Goal: Task Accomplishment & Management: Use online tool/utility

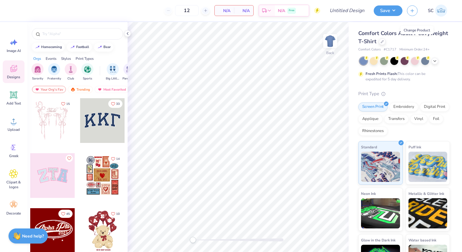
click at [386, 41] on div at bounding box center [382, 41] width 7 height 7
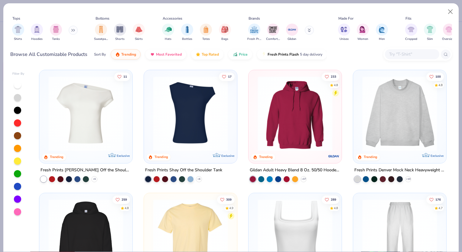
scroll to position [82, 0]
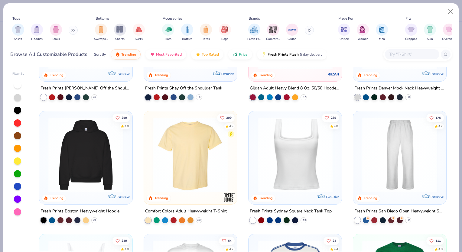
click at [66, 218] on div at bounding box center [69, 220] width 6 height 6
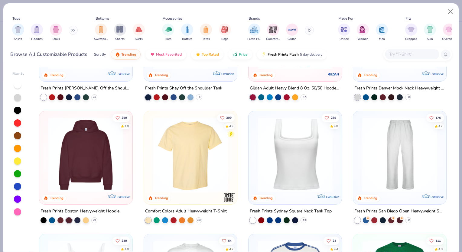
click at [0, 0] on icon at bounding box center [0, 0] width 0 height 0
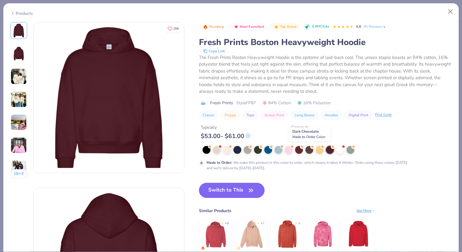
click at [309, 147] on div at bounding box center [310, 150] width 8 height 8
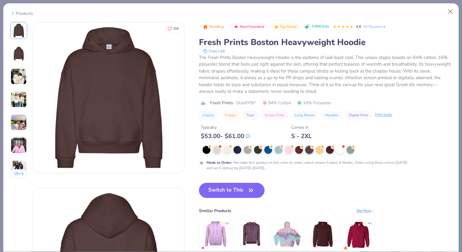
click at [237, 191] on button "Switch to This" at bounding box center [232, 190] width 66 height 15
type input "50"
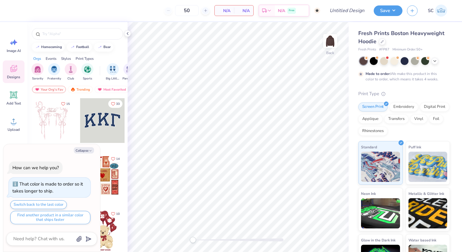
click at [332, 36] on img at bounding box center [330, 41] width 12 height 12
click at [80, 147] on div "Collapse How can we help you? That color is made to order so it takes longer to…" at bounding box center [51, 198] width 97 height 108
click at [80, 151] on button "Collapse" at bounding box center [84, 150] width 20 height 6
type textarea "x"
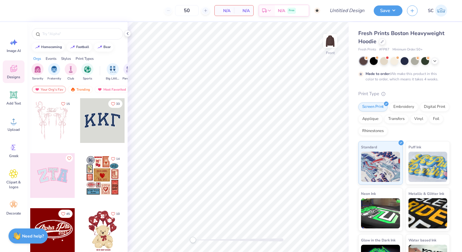
click at [106, 225] on div at bounding box center [102, 230] width 45 height 45
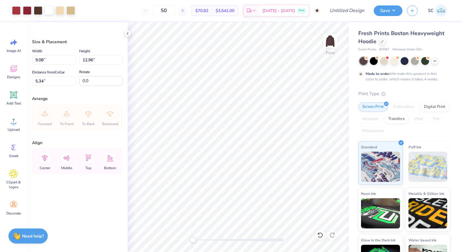
type input "9.08"
type input "12.96"
type input "5.34"
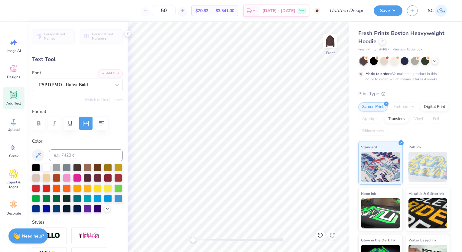
scroll to position [5, 1]
type textarea "2"
click at [18, 9] on div at bounding box center [16, 10] width 8 height 8
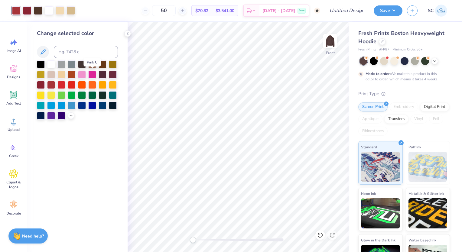
click at [90, 75] on div at bounding box center [92, 75] width 8 height 8
click at [28, 7] on div at bounding box center [27, 10] width 8 height 8
click at [81, 74] on div at bounding box center [82, 75] width 8 height 8
click at [64, 84] on div at bounding box center [61, 85] width 8 height 8
click at [318, 237] on icon at bounding box center [320, 235] width 6 height 6
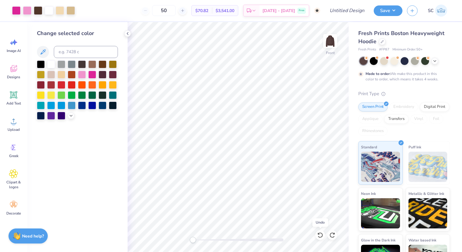
click at [318, 237] on icon at bounding box center [320, 235] width 6 height 6
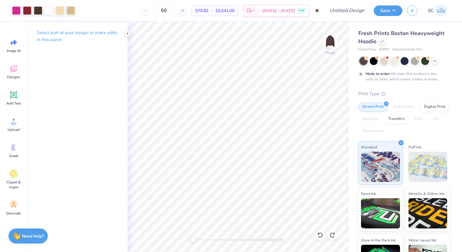
click at [18, 67] on div "Designs" at bounding box center [14, 72] width 22 height 23
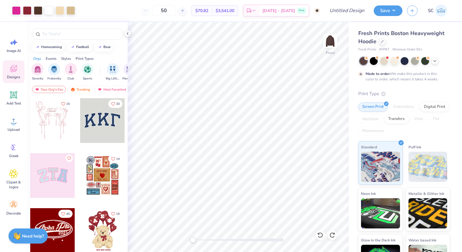
click at [18, 67] on div "Designs" at bounding box center [14, 72] width 22 height 23
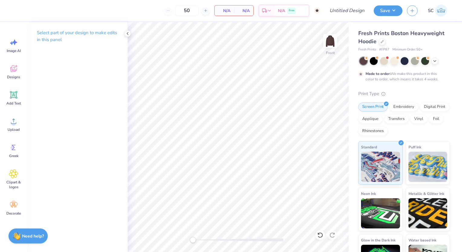
click at [10, 65] on icon at bounding box center [13, 68] width 9 height 9
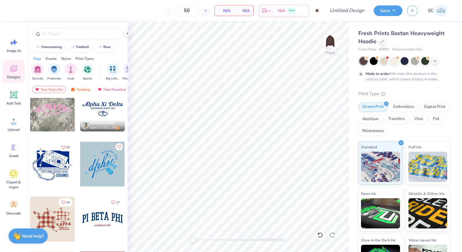
scroll to position [563, 0]
click at [47, 209] on div at bounding box center [52, 218] width 45 height 45
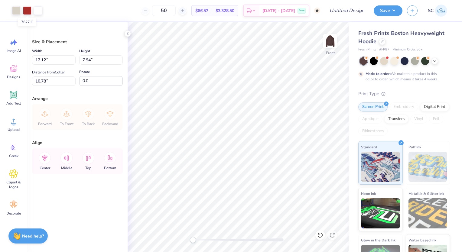
click at [25, 9] on div at bounding box center [27, 10] width 8 height 8
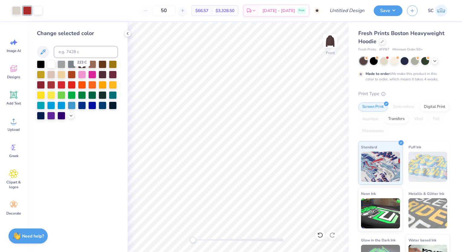
click at [82, 74] on div at bounding box center [82, 75] width 8 height 8
click at [91, 74] on div at bounding box center [92, 75] width 8 height 8
click at [13, 74] on div "Designs" at bounding box center [14, 72] width 22 height 23
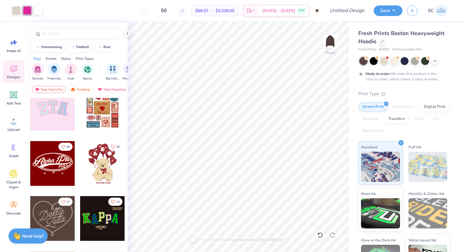
scroll to position [68, 0]
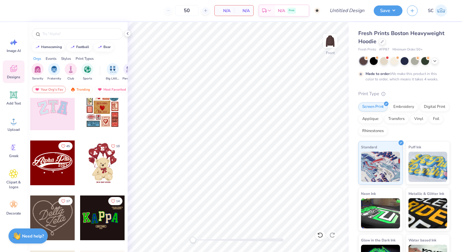
click at [30, 168] on div at bounding box center [7, 163] width 45 height 45
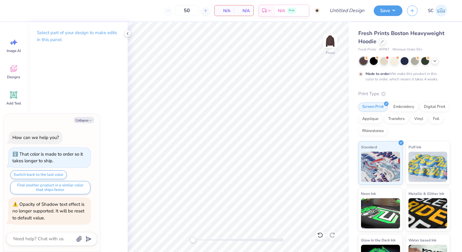
click at [90, 122] on icon "button" at bounding box center [91, 121] width 4 height 4
type textarea "x"
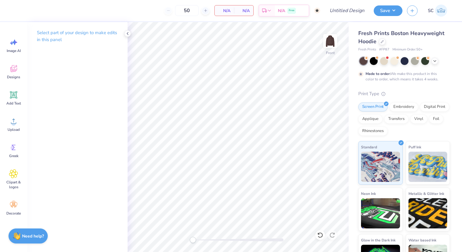
click at [9, 75] on span "Designs" at bounding box center [13, 77] width 13 height 5
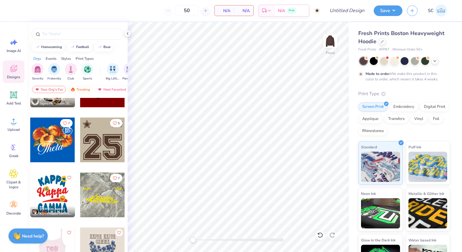
scroll to position [751, 0]
click at [105, 144] on div at bounding box center [102, 140] width 45 height 45
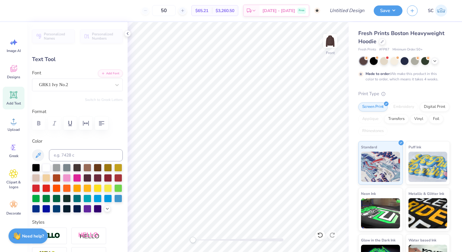
click at [69, 82] on div "GRK1 Ivy No.2" at bounding box center [74, 84] width 73 height 9
drag, startPoint x: 55, startPoint y: 143, endPoint x: 38, endPoint y: 143, distance: 17.2
click at [38, 143] on label "Color" at bounding box center [77, 141] width 91 height 7
type input "12.24"
type input "8.26"
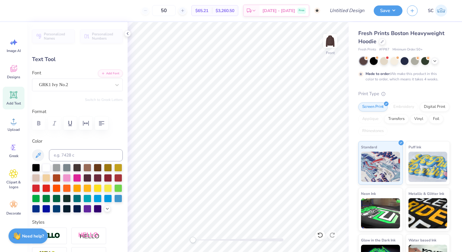
type input "12.90"
click at [19, 11] on div at bounding box center [16, 10] width 8 height 8
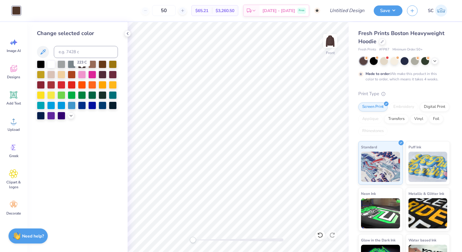
click at [84, 74] on div at bounding box center [82, 75] width 8 height 8
click at [326, 42] on img at bounding box center [330, 41] width 12 height 12
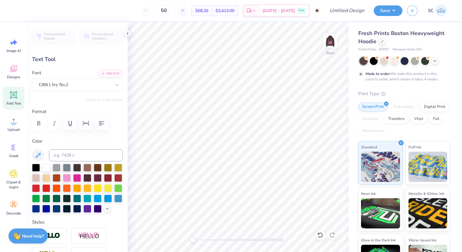
scroll to position [5, 1]
type textarea "P"
type textarea "FSS"
click at [71, 175] on div at bounding box center [67, 178] width 8 height 8
type input "2.99"
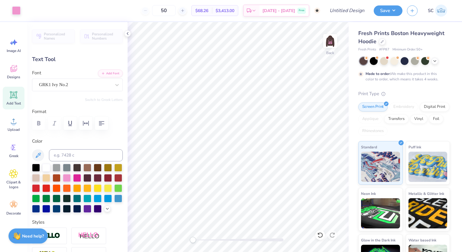
type input "1.11"
type input "8.59"
click at [332, 38] on img at bounding box center [330, 41] width 12 height 12
type input "3.45"
type input "1.15"
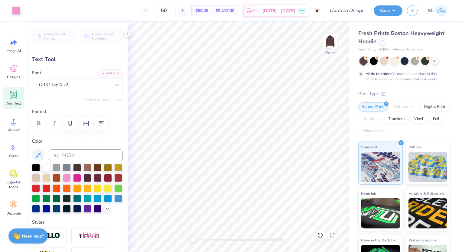
type input "8.78"
click at [318, 235] on icon at bounding box center [320, 235] width 6 height 6
type input "3.29"
type input "0.65"
type input "10.02"
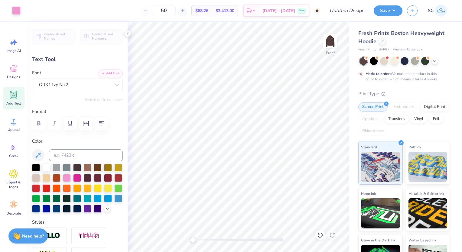
type input "3.45"
type input "1.15"
type input "8.78"
type textarea "FSS"
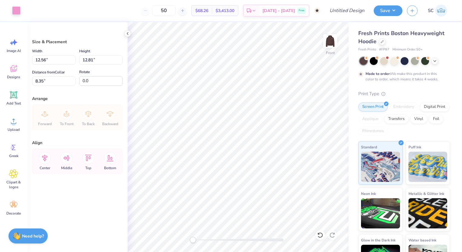
type input "5.00"
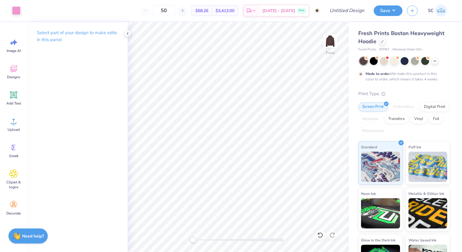
click at [21, 70] on div "Designs" at bounding box center [14, 72] width 22 height 23
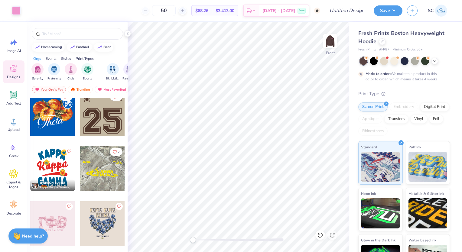
scroll to position [778, 0]
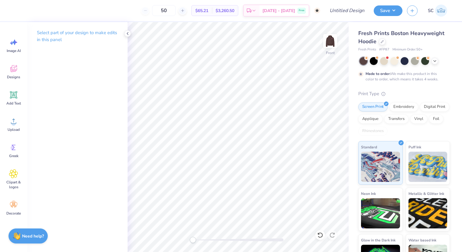
click at [8, 71] on div "Designs" at bounding box center [14, 72] width 22 height 23
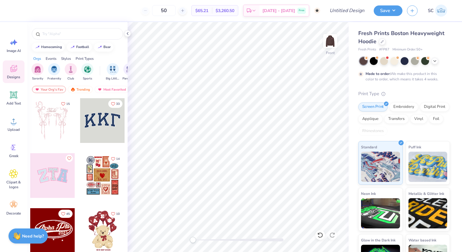
click at [8, 71] on div "Designs" at bounding box center [14, 72] width 22 height 23
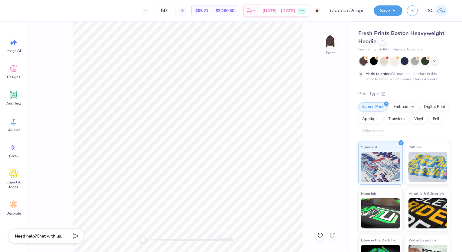
click at [16, 73] on div "Designs" at bounding box center [14, 72] width 22 height 23
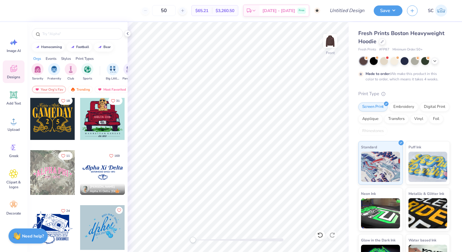
scroll to position [539, 0]
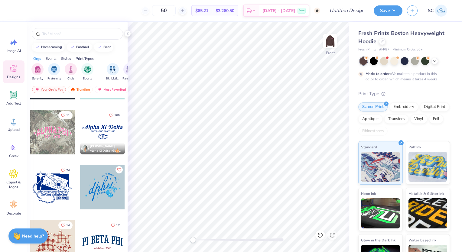
click at [35, 66] on img "filter for Sorority" at bounding box center [37, 69] width 7 height 7
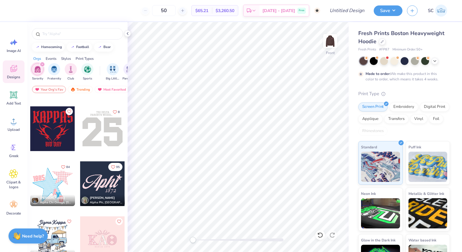
scroll to position [987, 0]
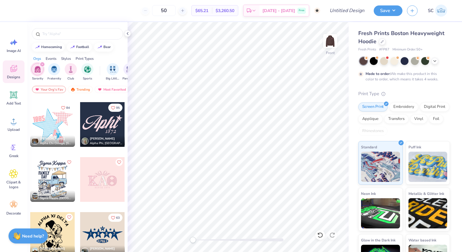
click at [334, 41] on img at bounding box center [330, 41] width 12 height 12
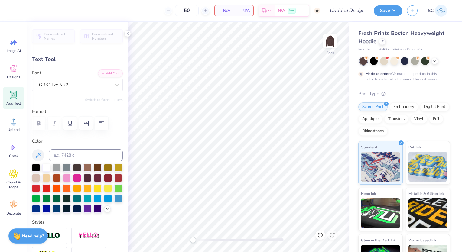
click at [8, 65] on div "Designs" at bounding box center [14, 72] width 22 height 23
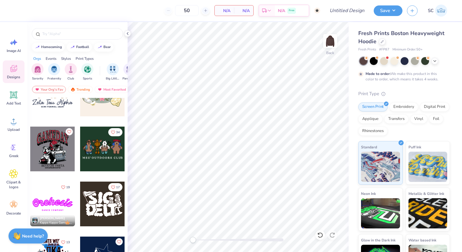
scroll to position [313, 0]
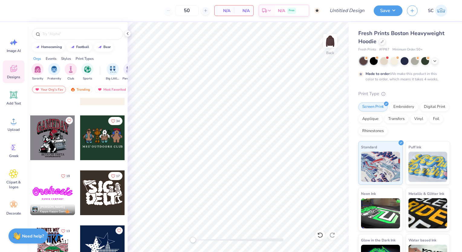
click at [39, 71] on img "filter for Sorority" at bounding box center [37, 69] width 7 height 7
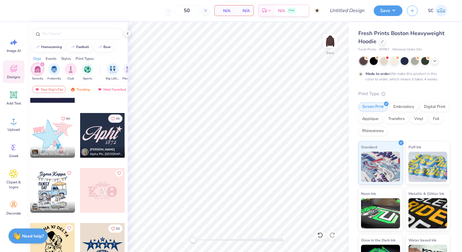
scroll to position [976, 0]
click at [106, 126] on div at bounding box center [102, 135] width 45 height 45
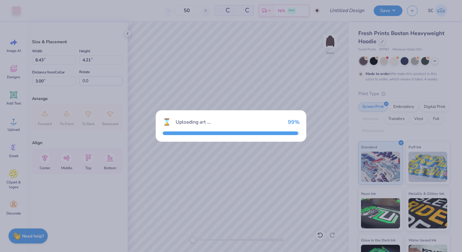
click at [106, 126] on div "⌛ Uploading art ... 99 %" at bounding box center [231, 126] width 462 height 252
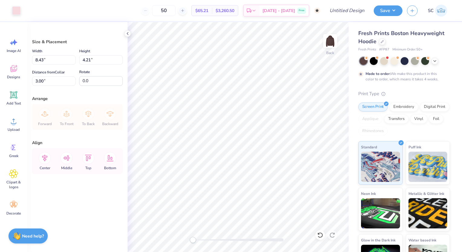
click at [329, 40] on img at bounding box center [330, 41] width 12 height 12
click at [14, 68] on icon at bounding box center [13, 68] width 9 height 9
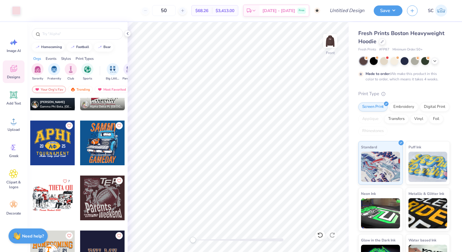
scroll to position [2041, 0]
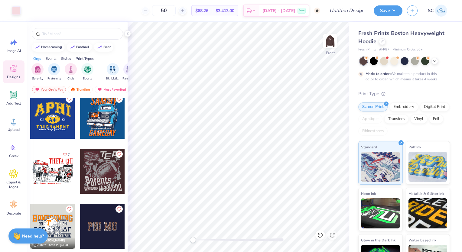
click at [38, 66] on img "filter for Sorority" at bounding box center [37, 69] width 7 height 7
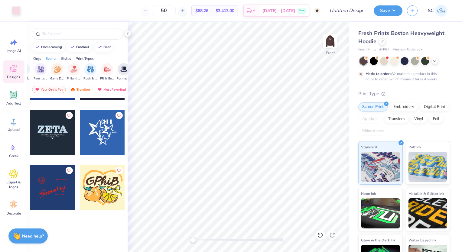
scroll to position [0, 90]
click at [106, 70] on img "filter for PR & General" at bounding box center [106, 69] width 7 height 7
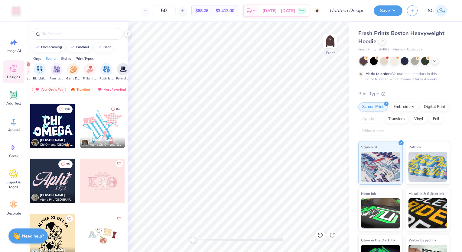
scroll to position [384, 0]
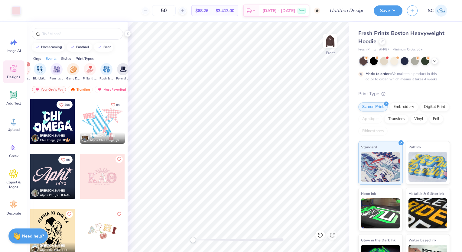
click at [95, 170] on div at bounding box center [57, 176] width 134 height 45
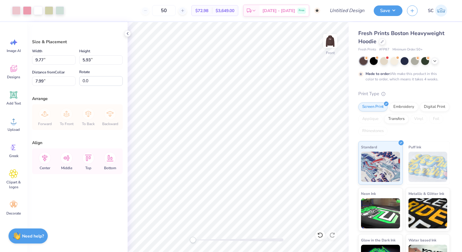
type input "7.99"
type input "12.82"
type input "7.78"
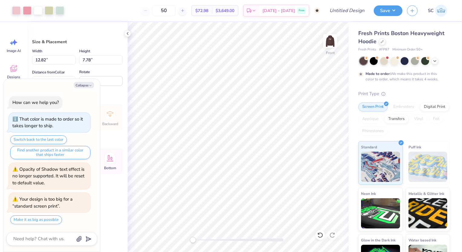
type textarea "x"
type input "13.75"
type input "8.35"
type input "7.41"
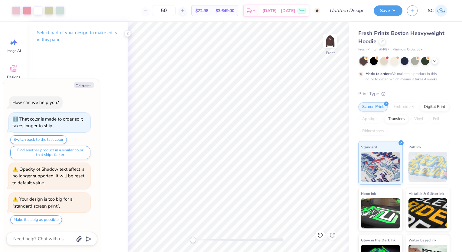
click at [324, 43] on img at bounding box center [330, 41] width 12 height 12
click at [334, 41] on img at bounding box center [330, 41] width 12 height 12
click at [329, 35] on img at bounding box center [330, 41] width 12 height 12
click at [14, 11] on div at bounding box center [16, 10] width 8 height 8
type textarea "x"
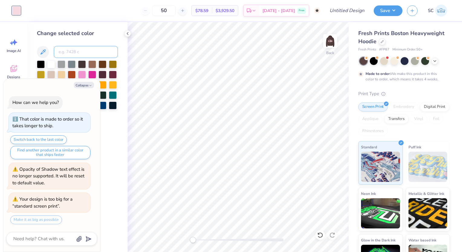
click at [86, 48] on input at bounding box center [86, 52] width 64 height 12
type input "196"
type textarea "x"
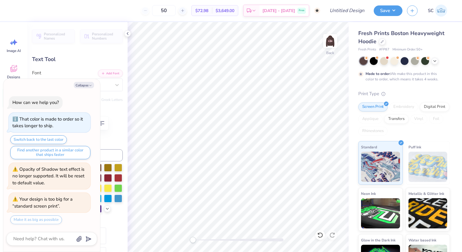
scroll to position [5, 1]
type textarea "x"
type textarea "Api"
type textarea "x"
type textarea "Ai"
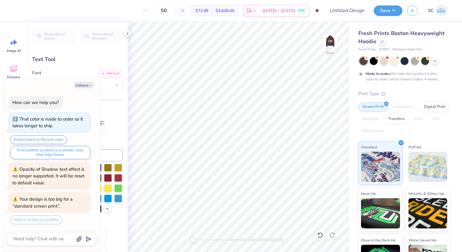
type textarea "x"
type textarea "i"
type textarea "x"
type textarea "Pi"
type textarea "x"
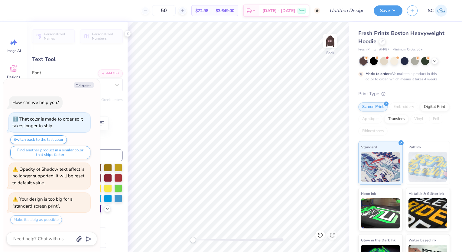
type textarea "Phi"
type textarea "x"
type textarea "Phi"
type textarea "x"
type textarea "Phi Si"
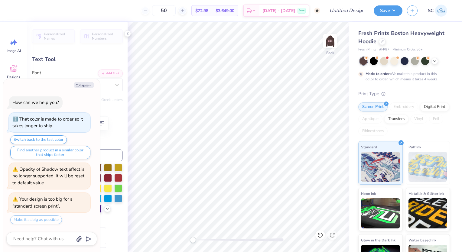
type textarea "x"
type textarea "Phi Sig"
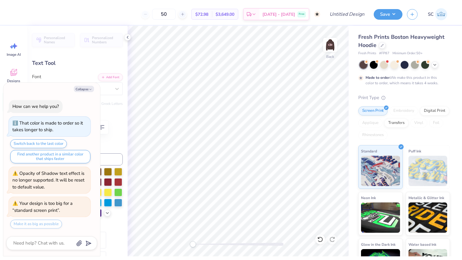
scroll to position [5, 1]
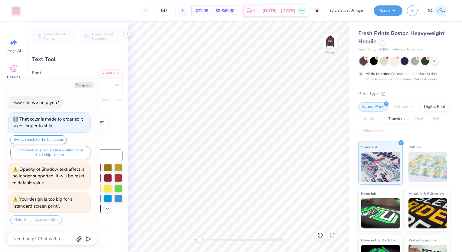
click at [3, 146] on div "Collapse How can we help you? That color is made to order so it takes longer to…" at bounding box center [51, 165] width 97 height 173
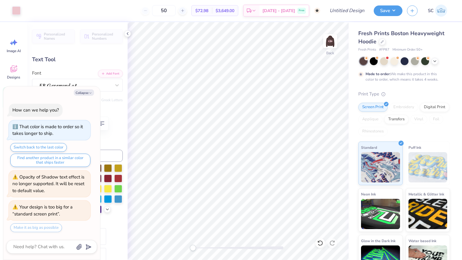
type textarea "x"
type input "2.30"
type input "1.15"
type input "6.06"
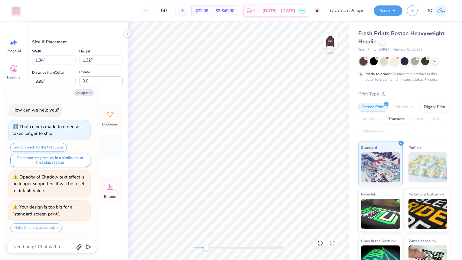
type textarea "x"
type input "1.21"
type input "1.19"
type input "4.08"
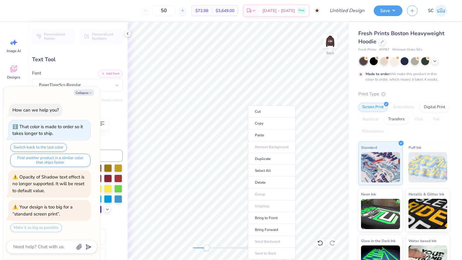
click at [270, 159] on li "Duplicate" at bounding box center [271, 159] width 47 height 12
type textarea "x"
type input "4.77"
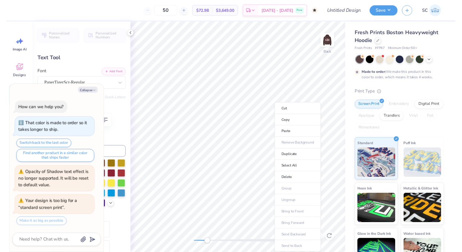
scroll to position [5, 1]
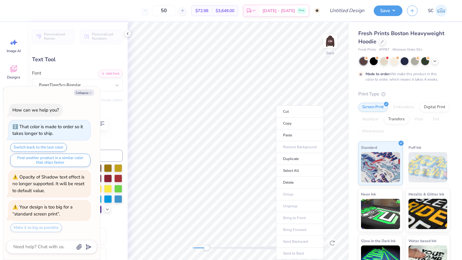
click at [300, 186] on li "Delete" at bounding box center [299, 182] width 47 height 12
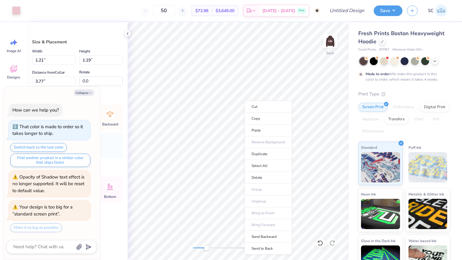
click at [270, 156] on li "Duplicate" at bounding box center [268, 154] width 47 height 12
type textarea "x"
type input "4.77"
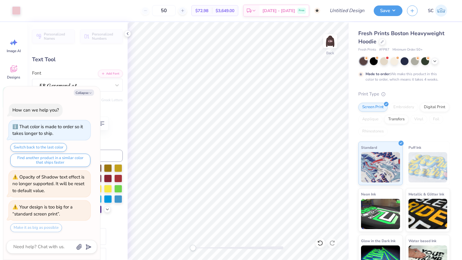
click at [330, 42] on img at bounding box center [330, 41] width 12 height 12
click at [330, 40] on img at bounding box center [330, 41] width 12 height 12
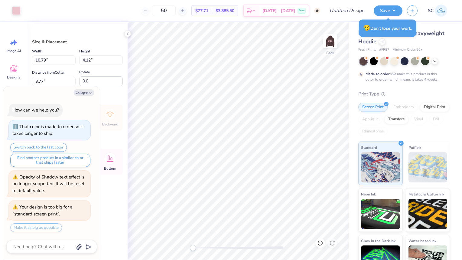
type textarea "x"
type input "4.28"
type textarea "x"
type input "5.65"
type input "2.16"
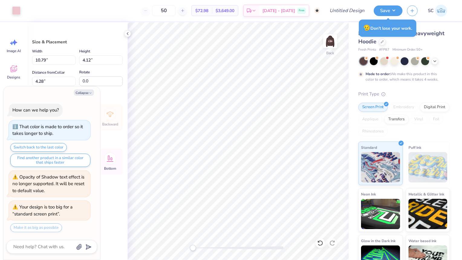
type input "6.26"
type textarea "x"
type input "3.00"
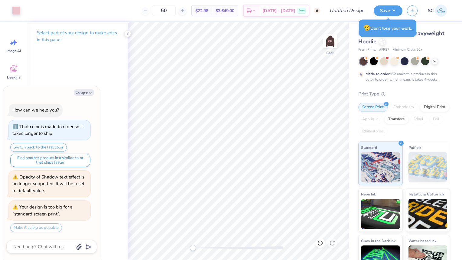
click at [390, 10] on button "Save" at bounding box center [388, 10] width 29 height 11
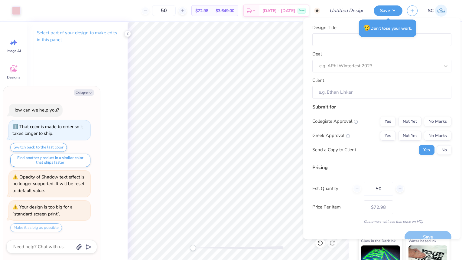
click at [382, 13] on button "Save" at bounding box center [388, 10] width 29 height 11
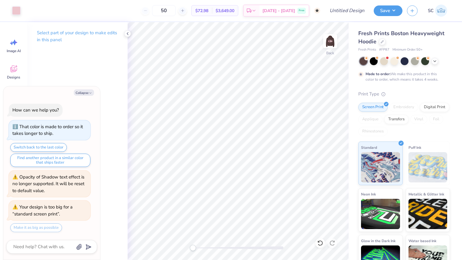
click at [14, 48] on div "Image AI" at bounding box center [14, 45] width 22 height 23
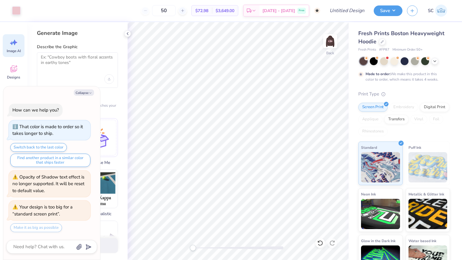
click at [86, 96] on button "Collapse" at bounding box center [84, 92] width 20 height 6
type textarea "x"
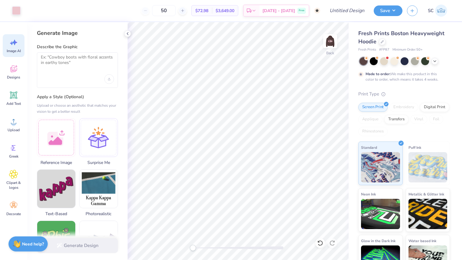
click at [334, 46] on img at bounding box center [330, 41] width 12 height 12
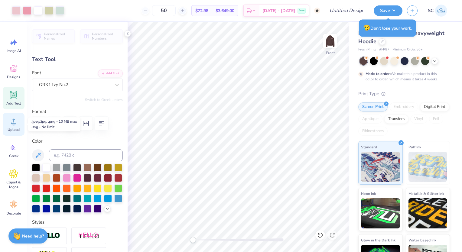
click at [13, 128] on span "Upload" at bounding box center [14, 129] width 12 height 5
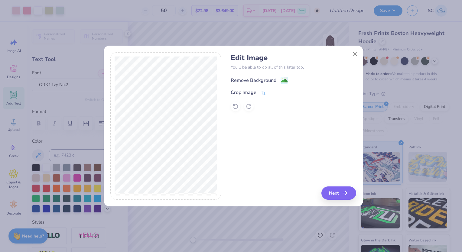
click at [240, 80] on div "Remove Background" at bounding box center [254, 80] width 46 height 7
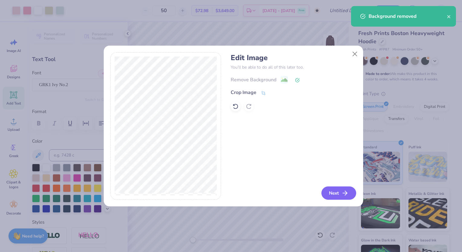
click at [336, 192] on button "Next" at bounding box center [339, 193] width 35 height 13
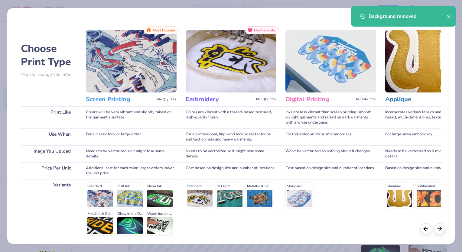
scroll to position [49, 0]
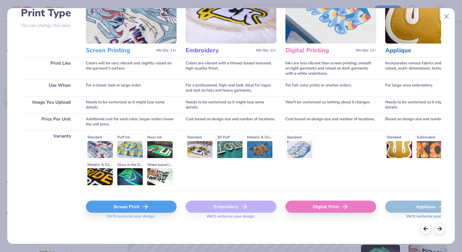
click at [136, 204] on div "Screen Print" at bounding box center [131, 207] width 91 height 12
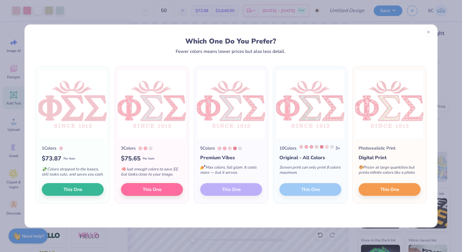
click at [428, 34] on icon at bounding box center [429, 32] width 4 height 4
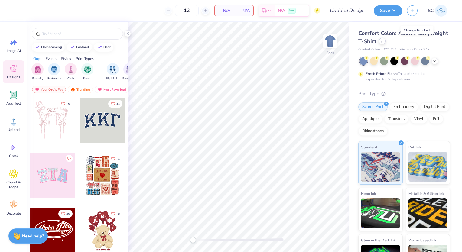
click at [384, 42] on icon at bounding box center [382, 41] width 3 height 3
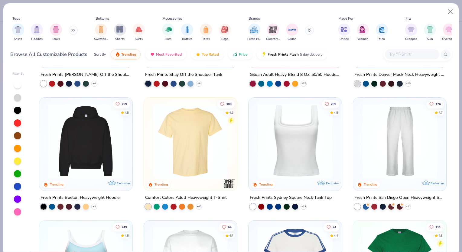
scroll to position [96, 0]
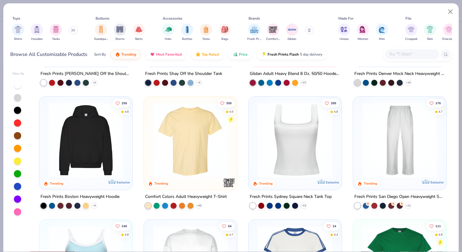
click at [109, 130] on img at bounding box center [85, 140] width 81 height 75
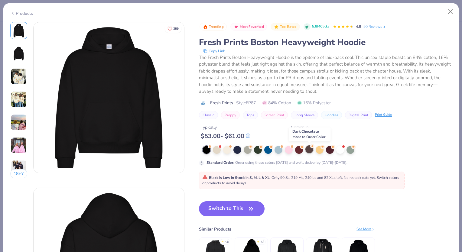
click at [309, 149] on div at bounding box center [310, 150] width 8 height 8
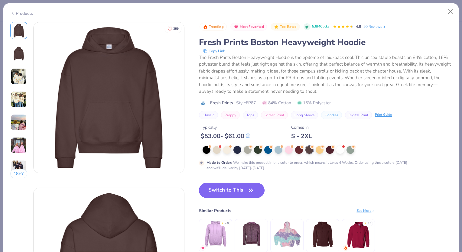
click at [236, 186] on button "Switch to This" at bounding box center [232, 190] width 66 height 15
type input "50"
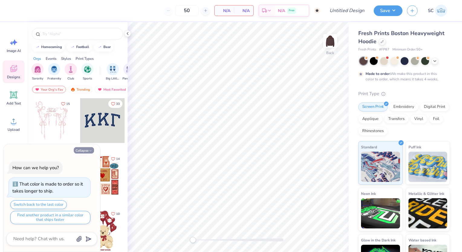
click at [81, 149] on button "Collapse" at bounding box center [84, 150] width 20 height 6
type textarea "x"
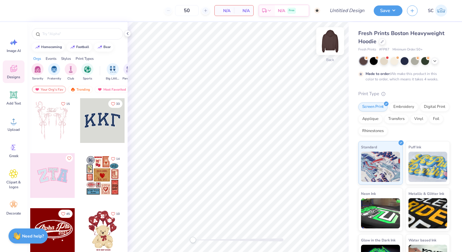
click at [331, 41] on img at bounding box center [330, 41] width 24 height 24
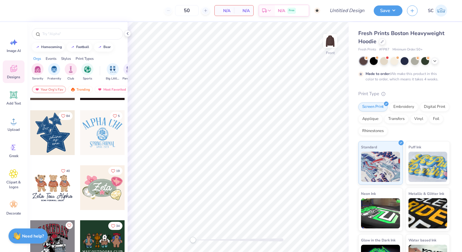
scroll to position [221, 0]
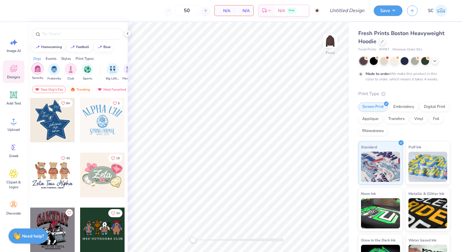
click at [35, 69] on img "filter for Sorority" at bounding box center [37, 68] width 7 height 7
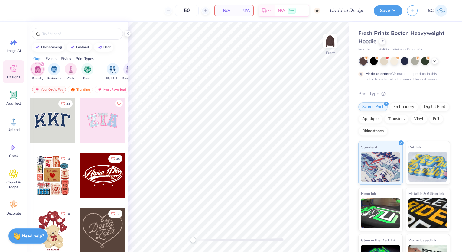
scroll to position [0, 8]
click at [52, 59] on div "Events" at bounding box center [51, 58] width 11 height 5
click at [121, 67] on img "filter for PR & General" at bounding box center [121, 68] width 7 height 7
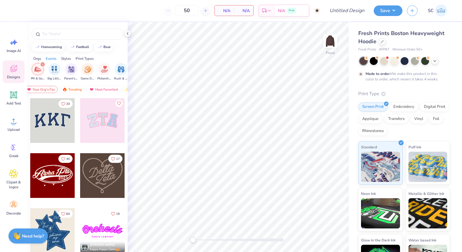
click at [69, 56] on div "Styles" at bounding box center [66, 58] width 10 height 5
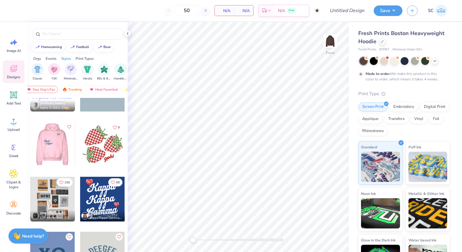
scroll to position [919, 0]
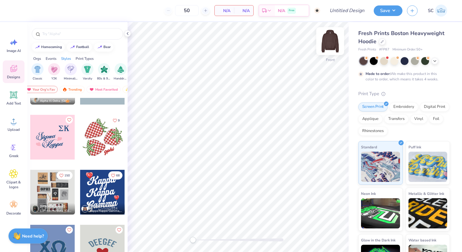
click at [330, 38] on img at bounding box center [330, 41] width 24 height 24
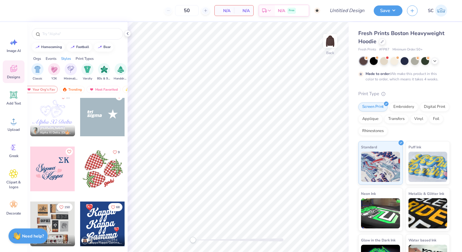
scroll to position [870, 0]
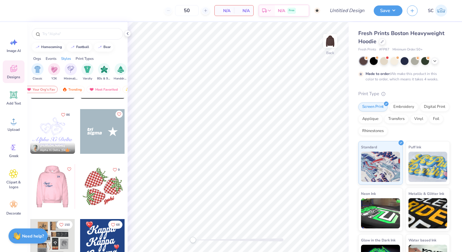
click at [48, 186] on div at bounding box center [52, 186] width 45 height 45
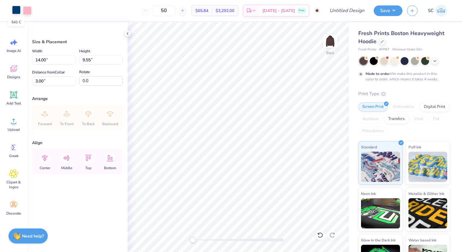
click at [15, 8] on div at bounding box center [16, 10] width 8 height 8
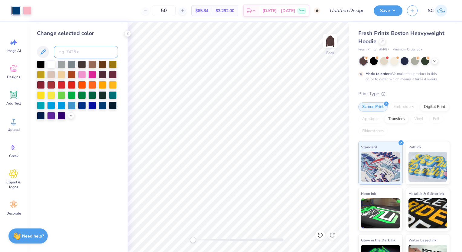
click at [72, 54] on input at bounding box center [86, 52] width 64 height 12
type input "707"
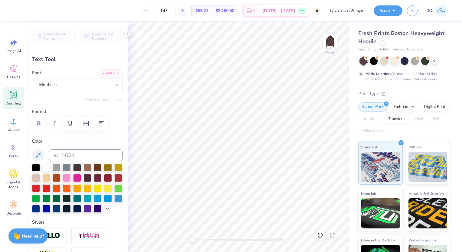
scroll to position [5, 1]
type input "5.49"
type input "2.49"
type input "7.97"
type textarea "S"
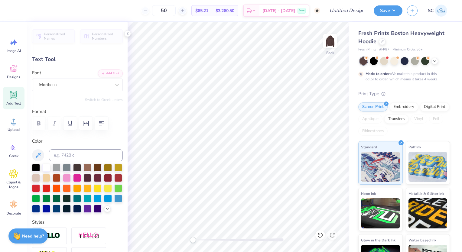
scroll to position [5, 0]
type textarea "Phi"
type input "0.0"
type input "5.92"
type input "2.54"
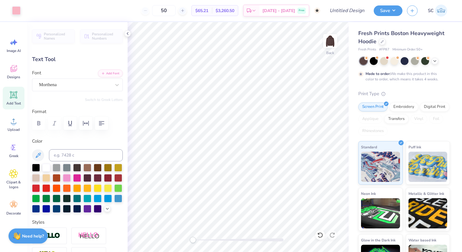
type input "10.01"
type input "-6.0"
type textarea "Sig"
type input "0.0"
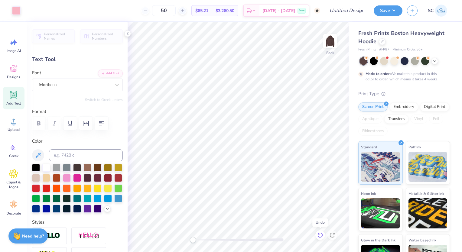
click at [318, 234] on icon at bounding box center [318, 233] width 1 height 1
type input "5.49"
type input "2.49"
type input "7.97"
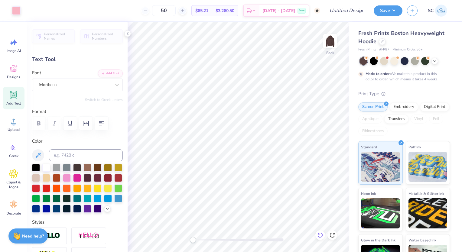
type input "-6.0"
type textarea "Phi"
type input "5.92"
type input "2.54"
type input "10.01"
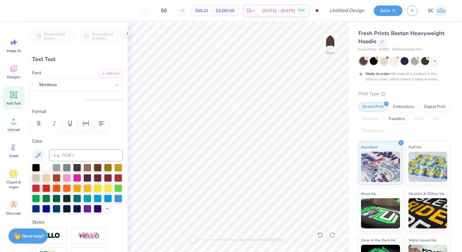
scroll to position [5, 1]
type textarea "Sig"
type input "0.0"
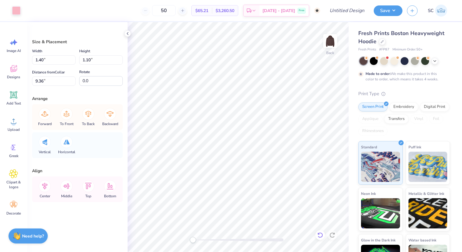
type input "1.40"
type input "1.10"
type input "9.36"
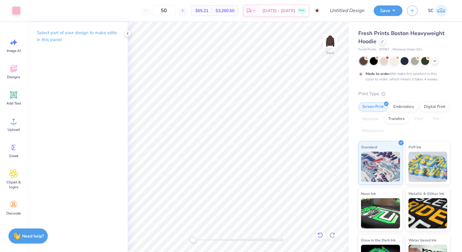
click at [318, 234] on icon at bounding box center [320, 235] width 6 height 6
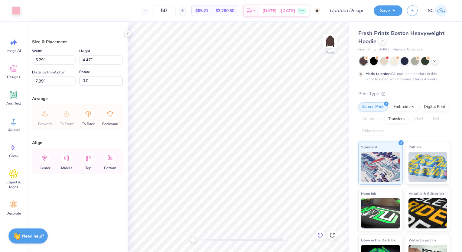
type input "8.23"
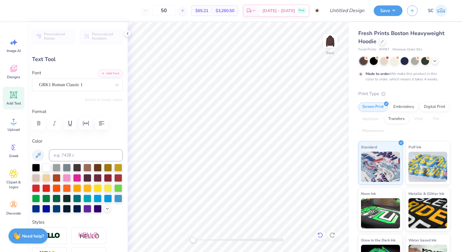
type textarea "FSS"
click at [333, 39] on img at bounding box center [330, 41] width 24 height 24
click at [12, 68] on icon at bounding box center [13, 68] width 7 height 7
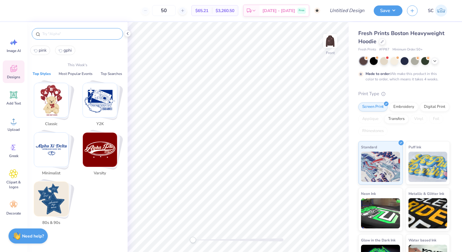
click at [73, 33] on input "text" at bounding box center [80, 34] width 77 height 6
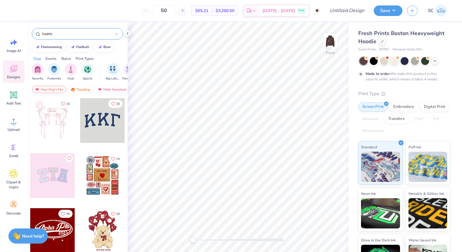
type input "hearts"
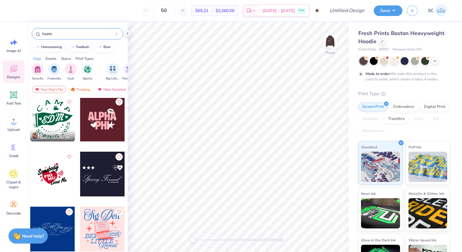
scroll to position [166, 0]
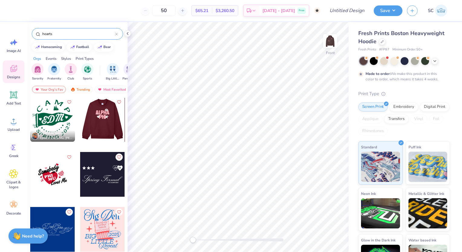
click at [104, 181] on div at bounding box center [102, 174] width 45 height 45
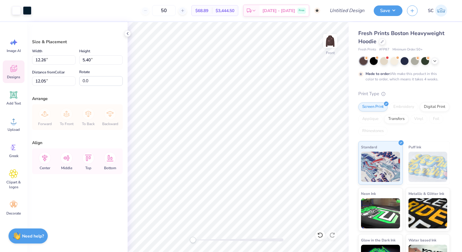
click at [15, 66] on icon at bounding box center [13, 68] width 9 height 9
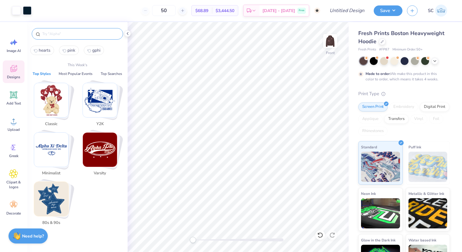
click at [57, 32] on input "text" at bounding box center [80, 34] width 77 height 6
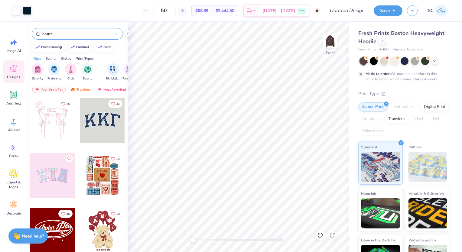
type input "hearts"
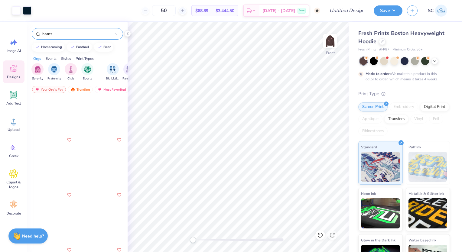
scroll to position [618, 0]
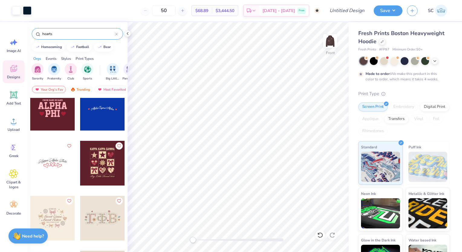
click at [43, 112] on div at bounding box center [52, 108] width 45 height 45
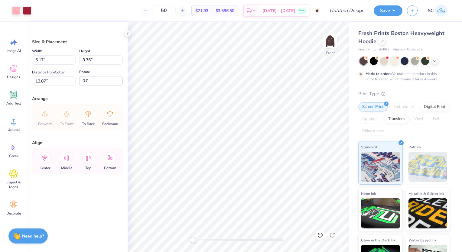
type input "12.26"
type input "5.40"
type input "12.05"
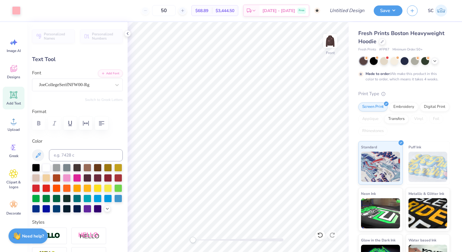
scroll to position [5, 1]
type input "6.17"
type input "13.44"
type textarea "A"
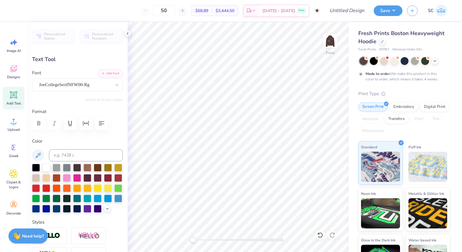
type textarea "PHI SIGMa"
type input "3.14"
type input "15.14"
type textarea "P"
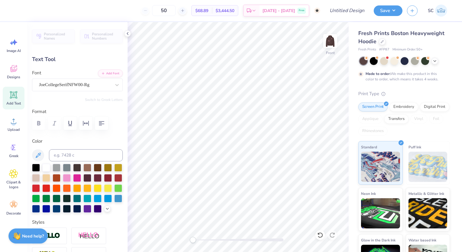
scroll to position [5, 1]
type textarea "Sigma"
click at [335, 43] on img at bounding box center [330, 41] width 24 height 24
type input "5.63"
type input "1.46"
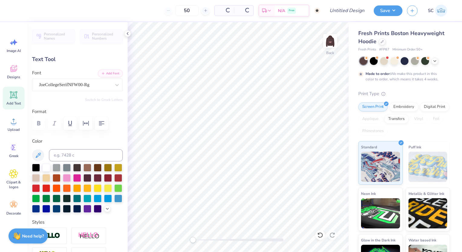
type input "11.50"
click at [335, 43] on img at bounding box center [330, 41] width 12 height 12
type input "5.74"
type input "1.49"
type input "15.35"
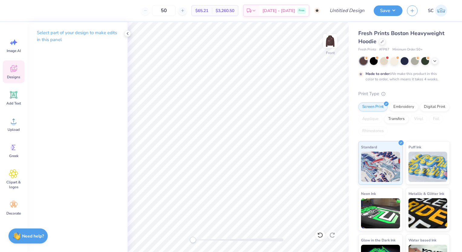
click at [5, 62] on div "Designs" at bounding box center [14, 72] width 22 height 23
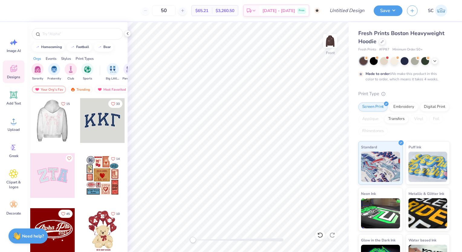
click at [52, 120] on div at bounding box center [52, 120] width 45 height 45
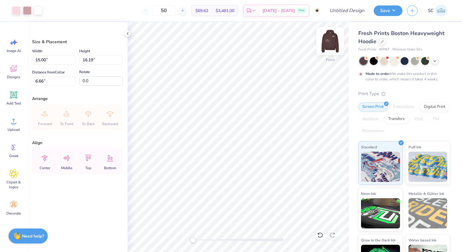
click at [332, 42] on img at bounding box center [330, 41] width 24 height 24
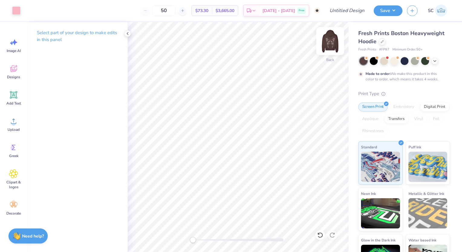
click at [331, 39] on img at bounding box center [330, 41] width 24 height 24
click at [18, 10] on div at bounding box center [16, 10] width 8 height 8
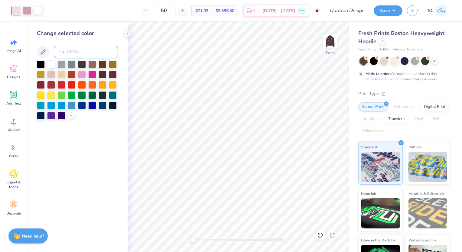
click at [88, 53] on input at bounding box center [86, 52] width 64 height 12
type input "707"
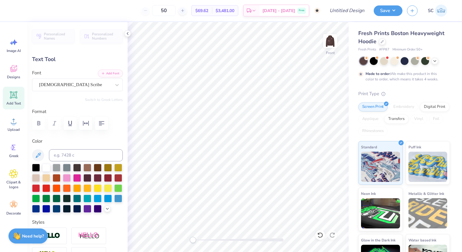
type textarea "T"
type textarea "Phi Sig"
type input "5.86"
type input "2.79"
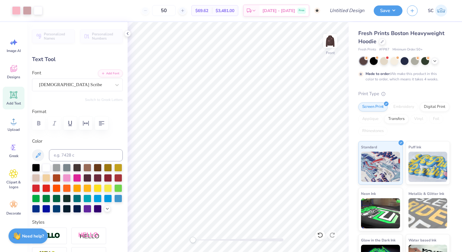
type input "8.75"
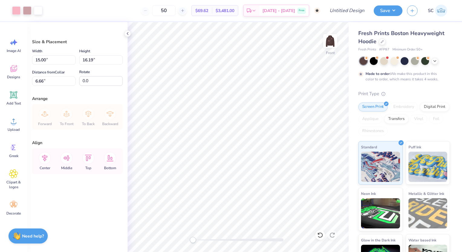
type input "5.00"
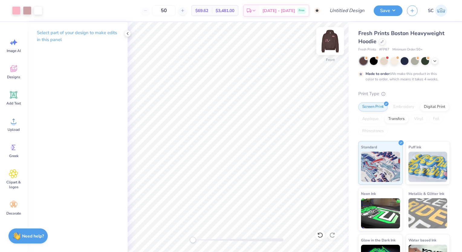
click at [334, 42] on img at bounding box center [330, 41] width 24 height 24
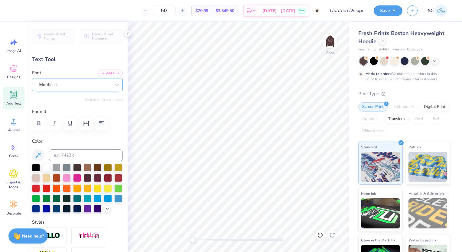
click at [67, 82] on div "Morthena" at bounding box center [74, 84] width 73 height 9
click at [328, 41] on img at bounding box center [330, 41] width 24 height 24
type input "3.68"
type input "2.45"
type input "8.55"
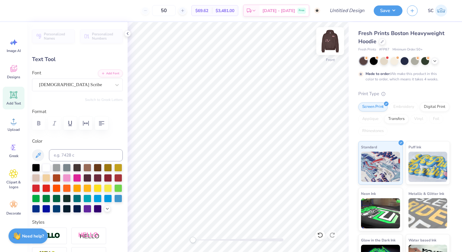
type input "5.86"
type input "2.79"
type input "7.10"
type input "0.0"
click at [49, 83] on div "American Scribe" at bounding box center [74, 84] width 73 height 9
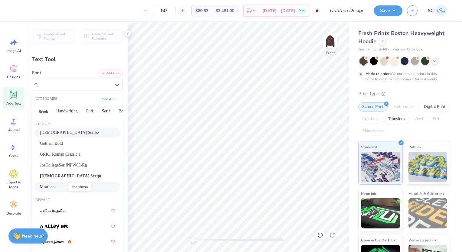
click at [56, 185] on span "Morthena" at bounding box center [48, 187] width 16 height 6
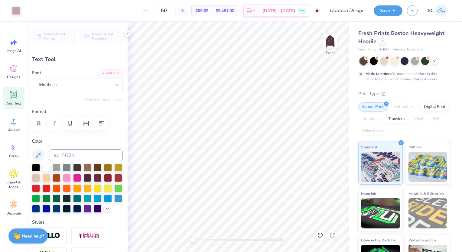
type input "13.01"
type input "4.44"
type input "6.27"
type input "7.31"
type input "2.50"
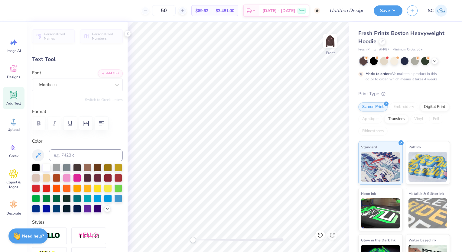
type input "8.22"
type input "6.11"
type input "2.09"
type input "7.39"
click at [98, 150] on input at bounding box center [86, 155] width 74 height 12
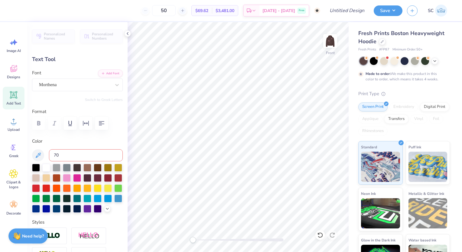
type input "707"
click at [335, 43] on img at bounding box center [330, 41] width 24 height 24
click at [325, 41] on img at bounding box center [330, 41] width 24 height 24
click at [341, 10] on input "Design Title" at bounding box center [355, 11] width 30 height 12
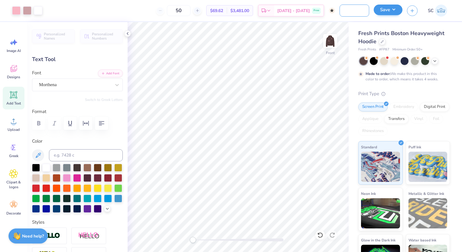
type input "brown hoodie mockup"
click at [391, 8] on button "Save" at bounding box center [388, 10] width 29 height 11
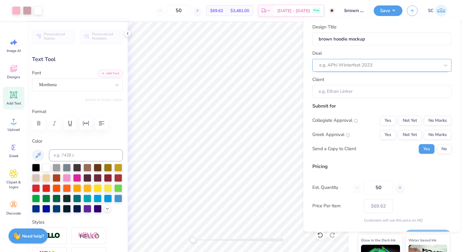
click at [359, 66] on div at bounding box center [379, 65] width 120 height 8
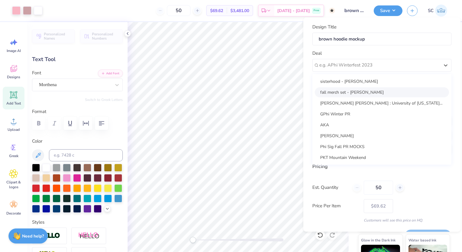
click at [345, 90] on div "fall merch set - Erin Danese" at bounding box center [382, 92] width 134 height 10
type input "Erin Danese"
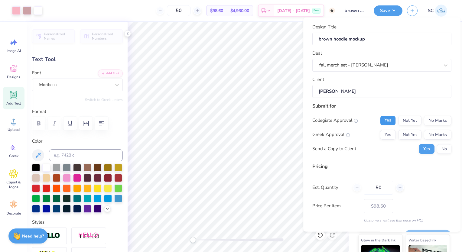
click at [388, 124] on button "Yes" at bounding box center [388, 121] width 16 height 10
click at [387, 135] on button "Yes" at bounding box center [388, 135] width 16 height 10
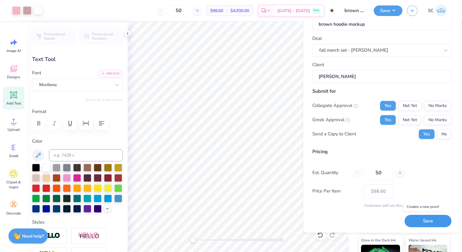
click at [415, 222] on button "Save" at bounding box center [428, 221] width 47 height 12
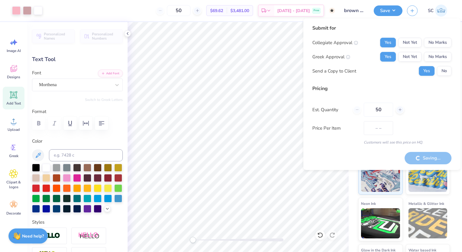
type input "$98.60"
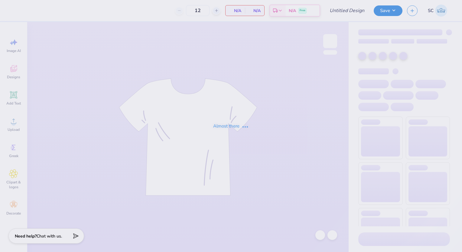
type input "Connor Haskins : University of Delaware"
type input "24"
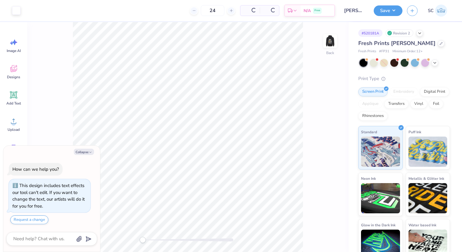
scroll to position [17, 0]
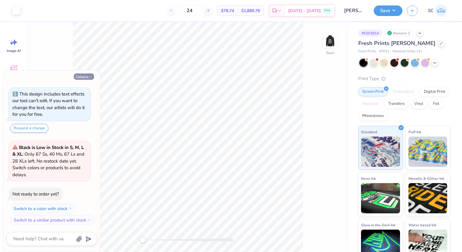
click at [87, 78] on button "Collapse" at bounding box center [84, 77] width 20 height 6
type textarea "x"
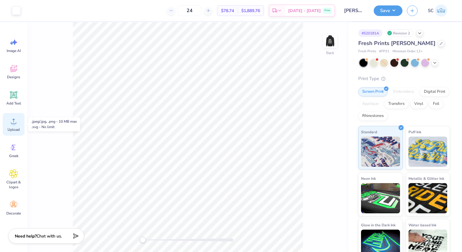
click at [19, 123] on div "Upload" at bounding box center [14, 124] width 22 height 23
click at [15, 127] on span "Upload" at bounding box center [14, 129] width 12 height 5
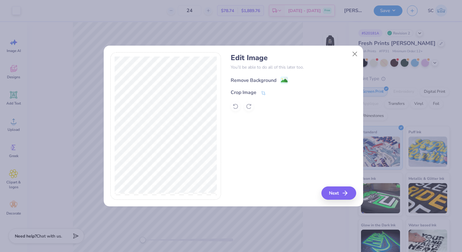
click at [260, 77] on div "Remove Background" at bounding box center [254, 80] width 46 height 7
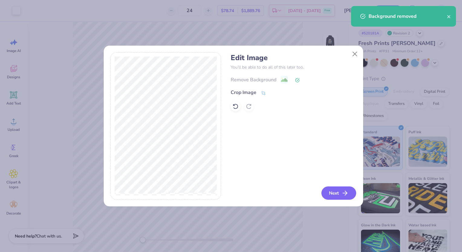
click at [335, 194] on button "Next" at bounding box center [339, 193] width 35 height 13
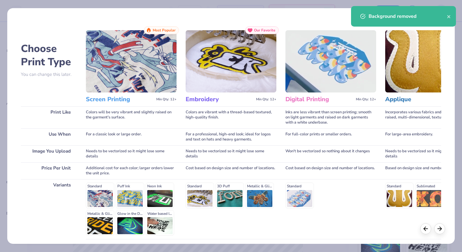
scroll to position [49, 0]
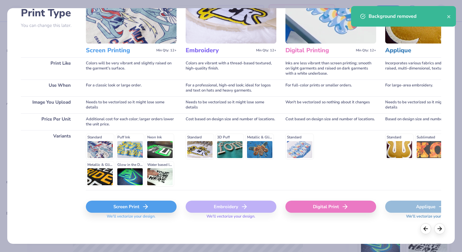
click at [131, 203] on div "Screen Print" at bounding box center [131, 207] width 91 height 12
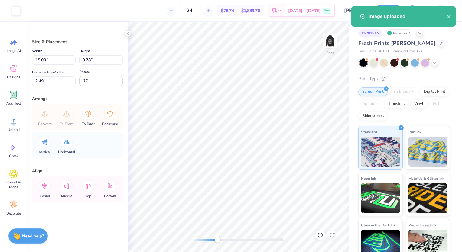
click at [217, 238] on div at bounding box center [238, 240] width 91 height 6
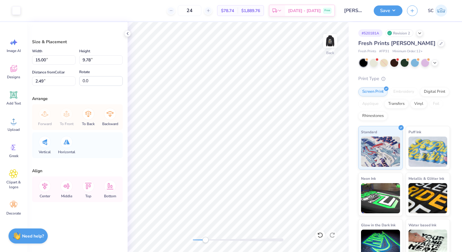
click at [205, 239] on div at bounding box center [238, 240] width 91 height 3
drag, startPoint x: 205, startPoint y: 239, endPoint x: 200, endPoint y: 241, distance: 5.5
click at [200, 241] on div "Accessibility label" at bounding box center [200, 240] width 6 height 6
type input "8.24"
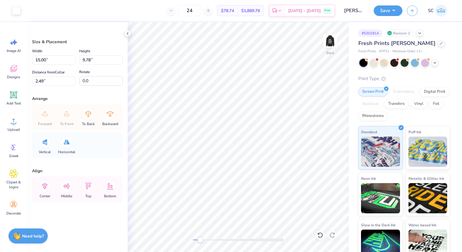
type input "5.37"
type input "6.90"
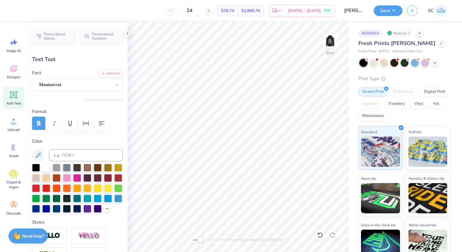
scroll to position [5, 2]
type textarea "Mountain '25"
type input "1.94"
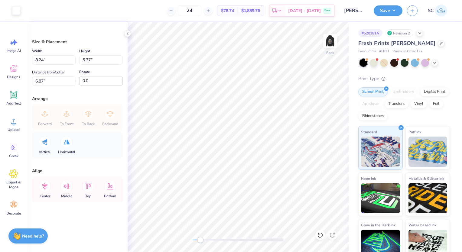
type input "4.50"
type input "2.93"
type input "9.31"
type input "4.10"
type input "2.67"
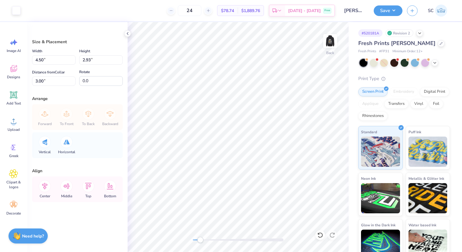
type input "3.26"
type input "3.20"
type input "2.08"
type input "3.59"
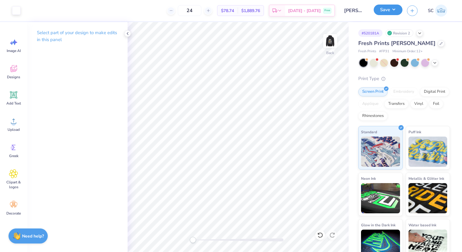
click at [391, 9] on button "Save" at bounding box center [388, 10] width 29 height 11
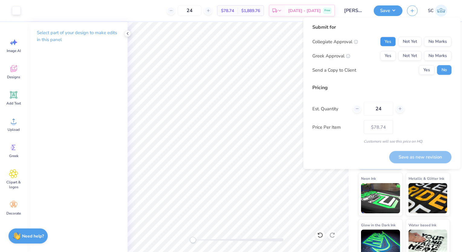
click at [391, 38] on button "Yes" at bounding box center [388, 42] width 16 height 10
click at [388, 51] on button "Yes" at bounding box center [388, 56] width 16 height 10
click at [433, 72] on button "Yes" at bounding box center [427, 70] width 16 height 10
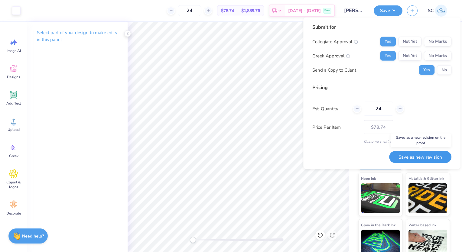
click at [411, 159] on button "Save as new revision" at bounding box center [420, 157] width 62 height 12
type input "$78.74"
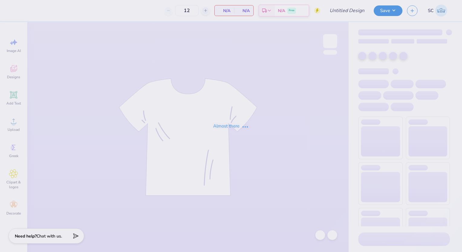
type input "[GEOGRAPHIC_DATA][US_STATE] : [PERSON_NAME] [PERSON_NAME]"
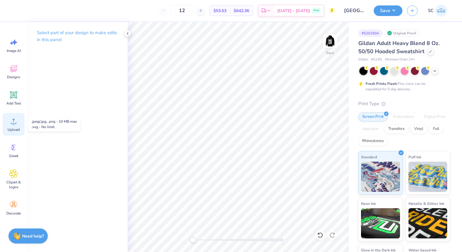
click at [8, 126] on div "Upload" at bounding box center [14, 124] width 22 height 23
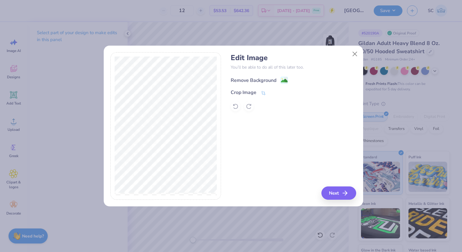
click at [247, 78] on div "Remove Background" at bounding box center [254, 80] width 46 height 7
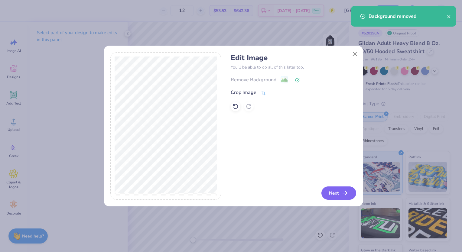
click at [332, 193] on button "Next" at bounding box center [339, 193] width 35 height 13
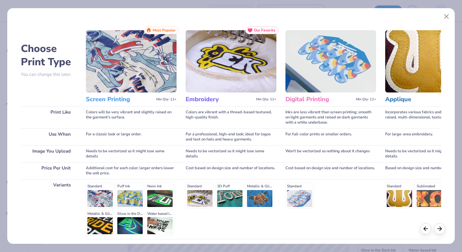
scroll to position [49, 0]
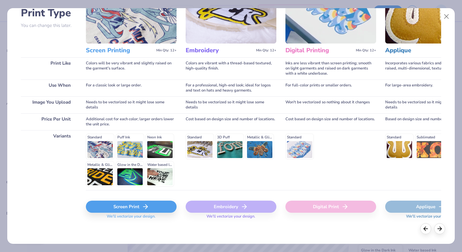
click at [150, 204] on div "Screen Print" at bounding box center [131, 207] width 91 height 12
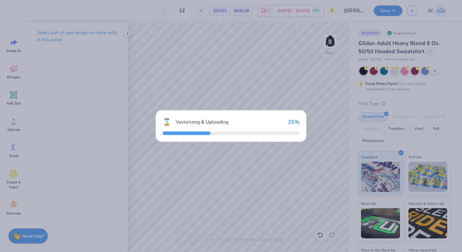
click at [150, 204] on div "⌛ Vectorizing & Uploading 35 %" at bounding box center [231, 126] width 462 height 252
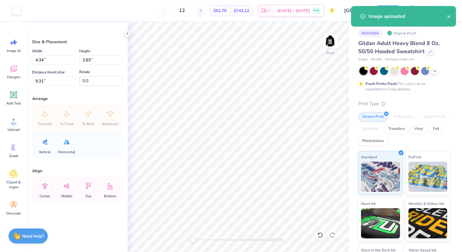
type input "4.34"
type input "2.83"
type input "9.31"
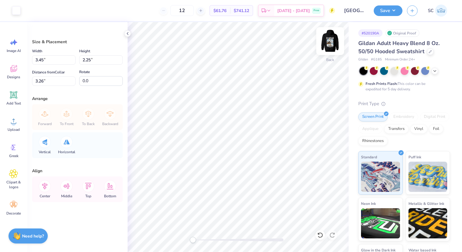
type input "3.45"
type input "2.25"
type input "3.26"
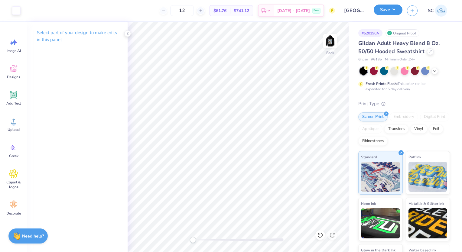
click at [391, 8] on button "Save" at bounding box center [388, 10] width 29 height 11
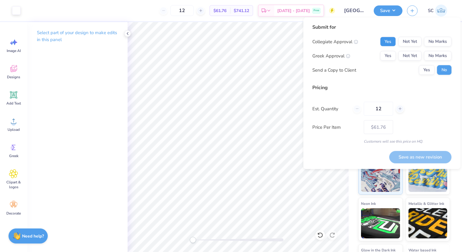
click at [391, 44] on button "Yes" at bounding box center [388, 42] width 16 height 10
click at [389, 54] on button "Yes" at bounding box center [388, 56] width 16 height 10
click at [421, 67] on button "Yes" at bounding box center [427, 70] width 16 height 10
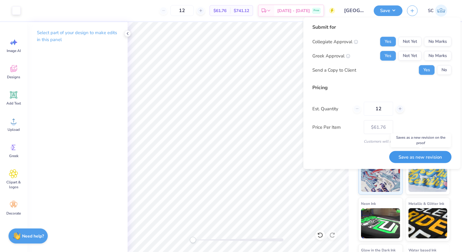
click at [416, 157] on button "Save as new revision" at bounding box center [420, 157] width 62 height 12
type input "$61.76"
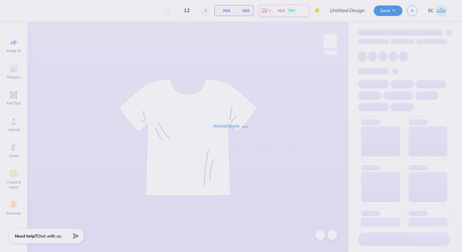
type input "[GEOGRAPHIC_DATA][US_STATE] : [PERSON_NAME] [PERSON_NAME]"
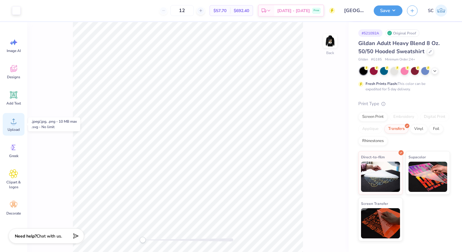
click at [15, 123] on circle at bounding box center [13, 124] width 4 height 4
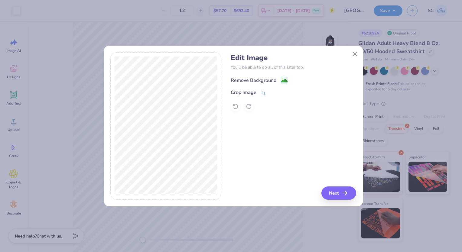
click at [267, 80] on div "Remove Background" at bounding box center [254, 80] width 46 height 7
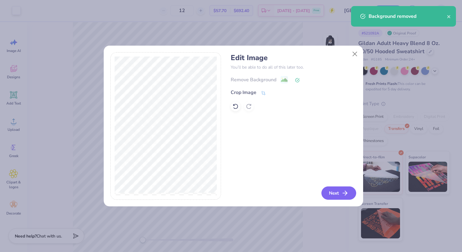
click at [334, 193] on button "Next" at bounding box center [339, 193] width 35 height 13
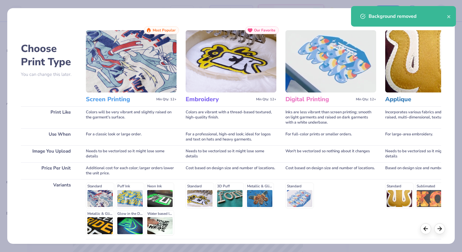
scroll to position [49, 0]
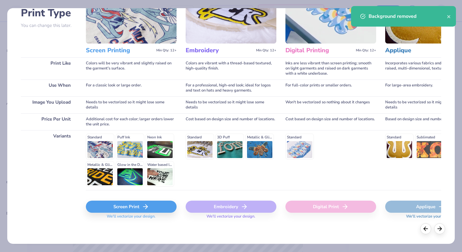
click at [125, 209] on div "Screen Print" at bounding box center [131, 207] width 91 height 12
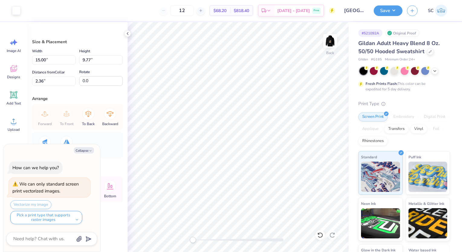
type textarea "x"
type input "4.02"
type input "2.62"
type input "9.51"
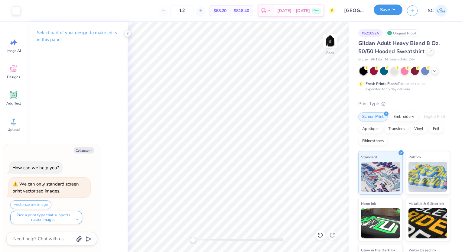
click at [387, 7] on button "Save" at bounding box center [388, 10] width 29 height 11
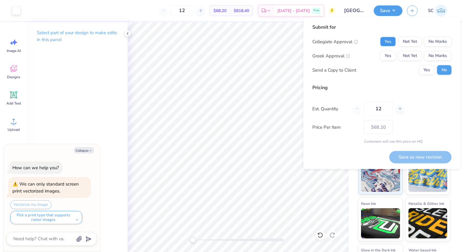
click at [392, 45] on button "Yes" at bounding box center [388, 42] width 16 height 10
click at [390, 55] on button "Yes" at bounding box center [388, 56] width 16 height 10
click at [422, 68] on button "Yes" at bounding box center [427, 70] width 16 height 10
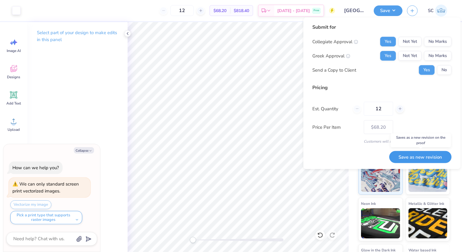
click at [420, 156] on button "Save as new revision" at bounding box center [420, 157] width 62 height 12
type textarea "x"
type input "– –"
type textarea "x"
type input "$68.20"
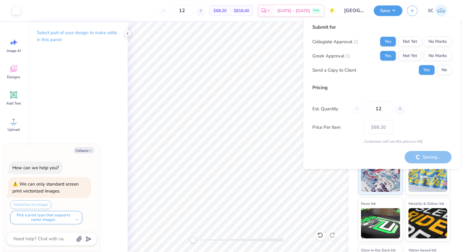
type textarea "x"
type input "– –"
type textarea "x"
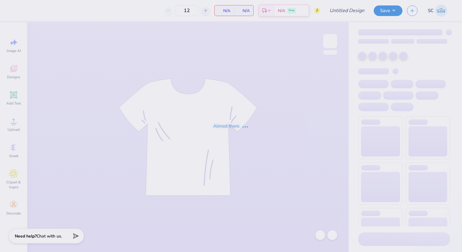
type input "[GEOGRAPHIC_DATA][US_STATE] : [PERSON_NAME] [PERSON_NAME]"
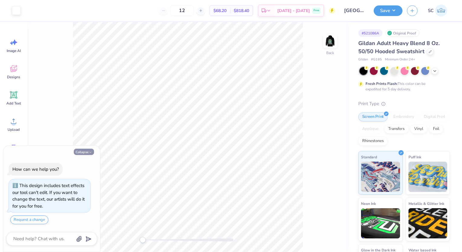
click at [87, 153] on button "Collapse" at bounding box center [84, 152] width 20 height 6
type textarea "x"
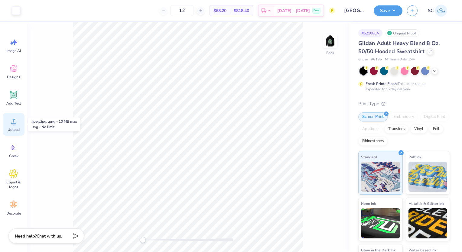
click at [17, 121] on icon at bounding box center [13, 121] width 9 height 9
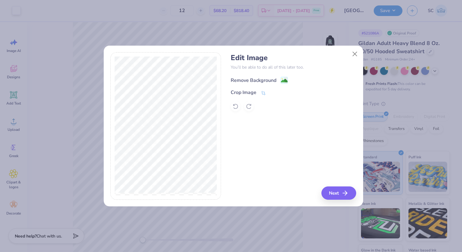
click at [250, 80] on div "Remove Background" at bounding box center [254, 80] width 46 height 7
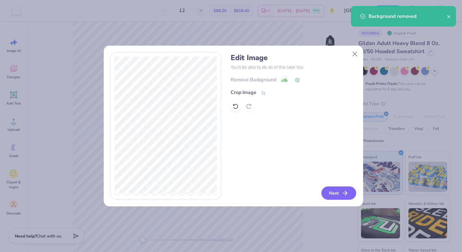
click at [334, 194] on button "Next" at bounding box center [339, 193] width 35 height 13
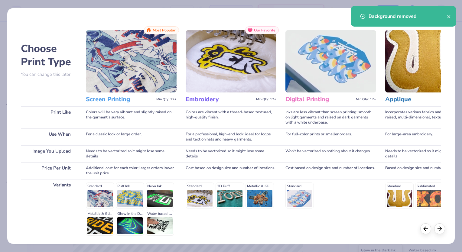
scroll to position [49, 0]
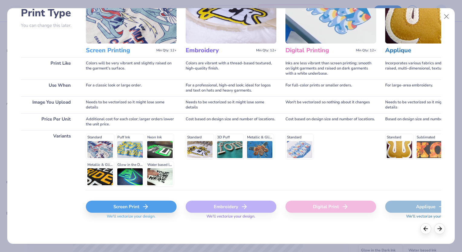
click at [137, 206] on div "Screen Print" at bounding box center [131, 207] width 91 height 12
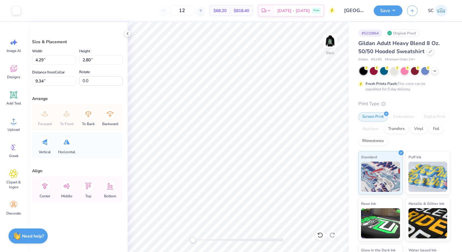
type input "4.29"
type input "2.80"
type input "9.34"
type input "3.92"
type input "2.55"
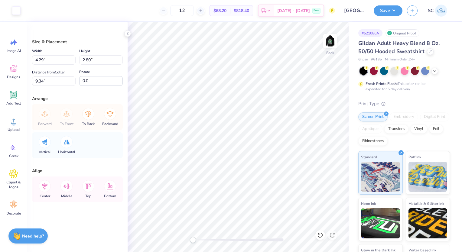
type input "5.22"
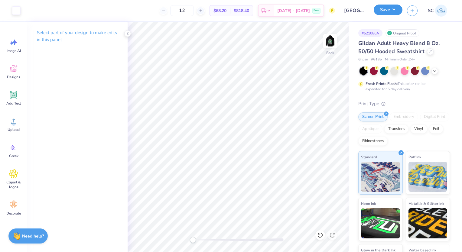
click at [394, 8] on button "Save" at bounding box center [388, 10] width 29 height 11
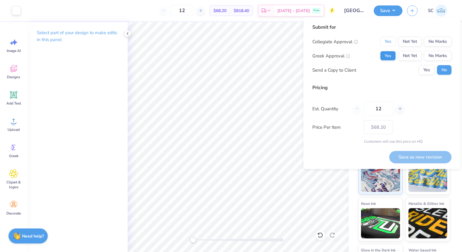
drag, startPoint x: 389, startPoint y: 41, endPoint x: 389, endPoint y: 53, distance: 12.7
click at [389, 53] on div "Collegiate Approval Yes Not Yet No Marks Greek Approval Yes Not Yet No Marks Se…" at bounding box center [381, 56] width 139 height 38
click at [389, 53] on button "Yes" at bounding box center [388, 56] width 16 height 10
click at [390, 42] on button "Yes" at bounding box center [388, 42] width 16 height 10
click at [421, 67] on button "Yes" at bounding box center [427, 70] width 16 height 10
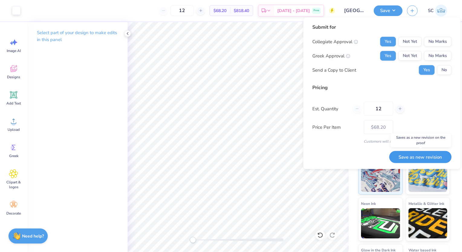
click at [415, 154] on button "Save as new revision" at bounding box center [420, 157] width 62 height 12
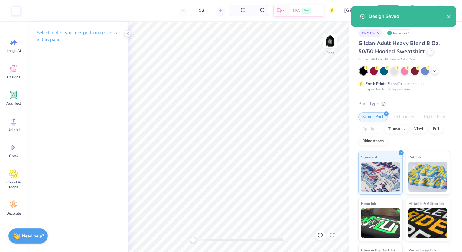
type input "$68.20"
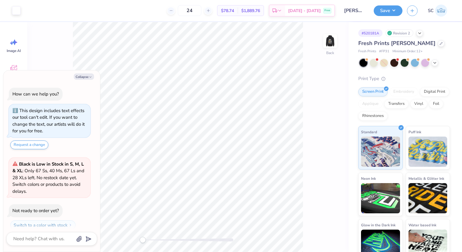
scroll to position [17, 0]
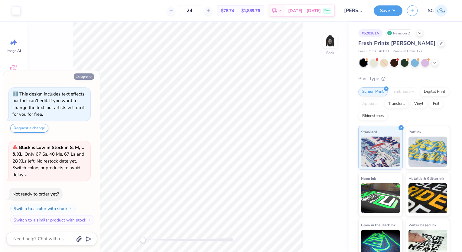
click at [89, 77] on icon "button" at bounding box center [91, 77] width 4 height 4
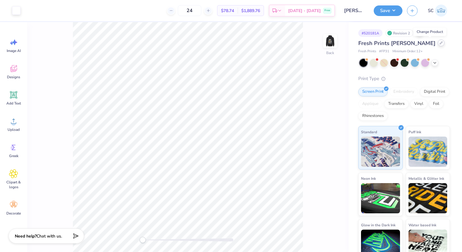
click at [440, 41] on icon at bounding box center [441, 42] width 3 height 3
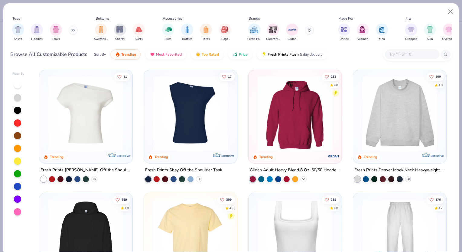
click at [301, 178] on icon at bounding box center [303, 179] width 5 height 5
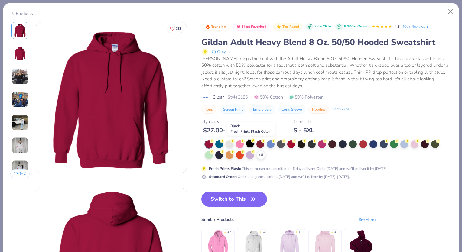
click at [251, 142] on div at bounding box center [250, 144] width 8 height 8
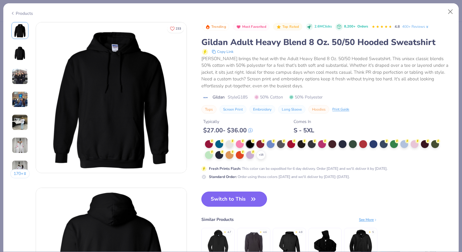
click at [239, 204] on button "Switch to This" at bounding box center [234, 199] width 66 height 15
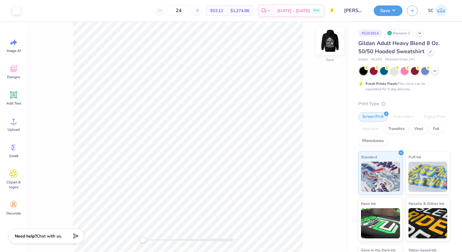
click at [330, 34] on img at bounding box center [330, 41] width 24 height 24
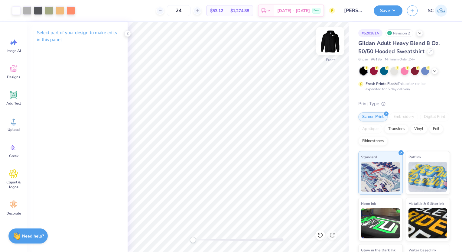
click at [330, 39] on img at bounding box center [330, 41] width 24 height 24
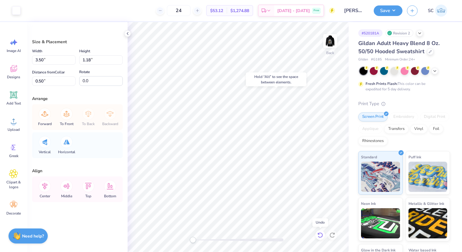
click at [320, 237] on icon at bounding box center [320, 235] width 6 height 6
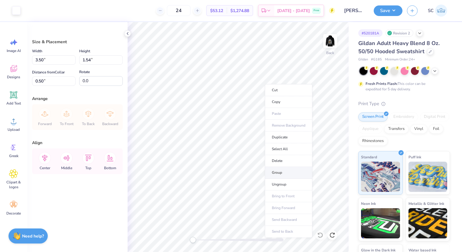
click at [275, 172] on li "Group" at bounding box center [288, 173] width 47 height 12
click at [15, 202] on circle at bounding box center [13, 203] width 4 height 4
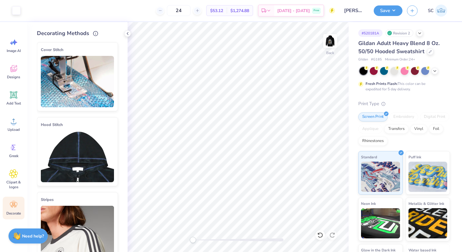
click at [76, 162] on img at bounding box center [77, 156] width 73 height 51
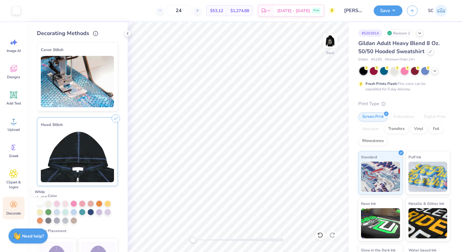
click at [39, 204] on div at bounding box center [40, 203] width 6 height 6
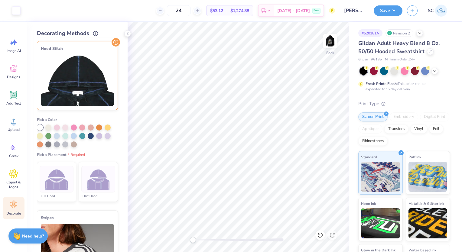
scroll to position [77, 0]
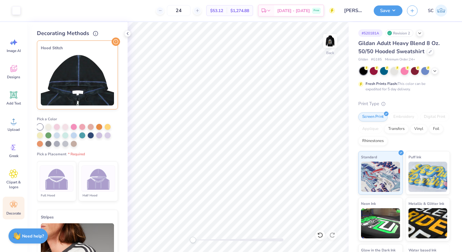
click at [88, 184] on img at bounding box center [98, 179] width 23 height 23
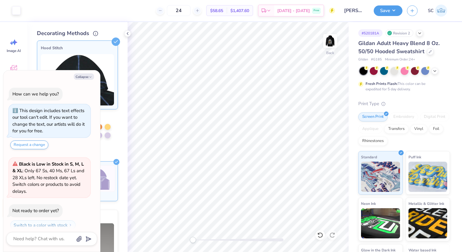
scroll to position [61, 0]
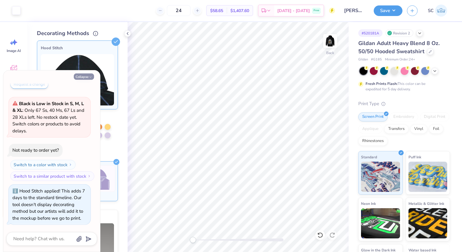
click at [90, 78] on icon "button" at bounding box center [91, 77] width 4 height 4
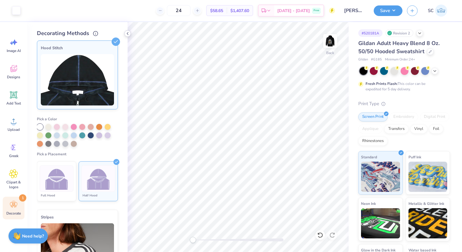
click at [127, 31] on icon at bounding box center [127, 33] width 5 height 5
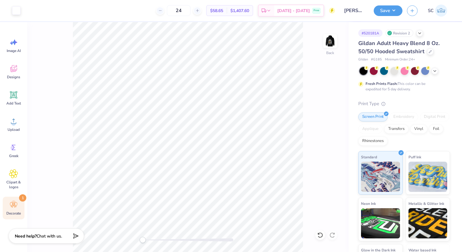
click at [12, 199] on div "Decorate 1" at bounding box center [14, 208] width 22 height 23
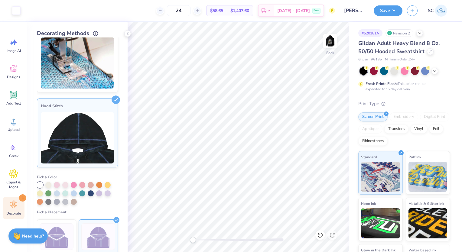
scroll to position [0, 0]
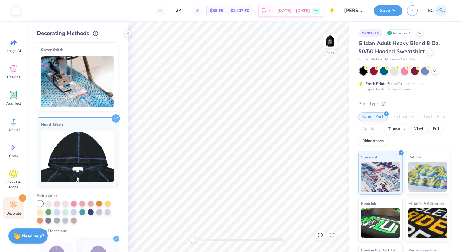
click at [79, 84] on img at bounding box center [77, 81] width 73 height 51
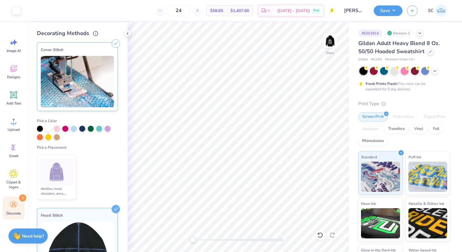
click at [61, 167] on img at bounding box center [56, 172] width 23 height 23
click at [48, 128] on div at bounding box center [48, 128] width 6 height 6
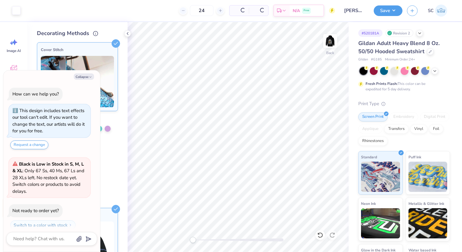
scroll to position [104, 0]
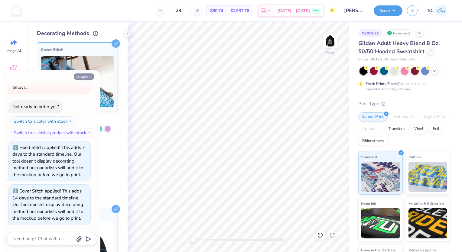
click at [81, 76] on button "Collapse" at bounding box center [84, 77] width 20 height 6
type textarea "x"
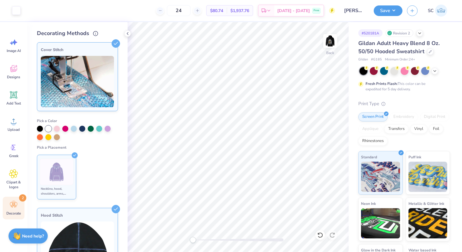
click at [74, 154] on icon at bounding box center [75, 155] width 6 height 6
click at [65, 157] on li "Neckline, hood, shoulders, arms, bottom & hoodie pocket" at bounding box center [56, 177] width 39 height 45
click at [74, 155] on polyline at bounding box center [75, 156] width 2 height 2
click at [112, 42] on icon at bounding box center [116, 43] width 8 height 8
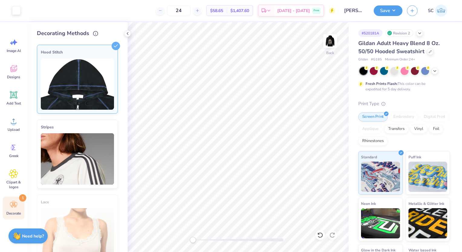
scroll to position [163, 0]
click at [127, 34] on icon at bounding box center [127, 33] width 5 height 5
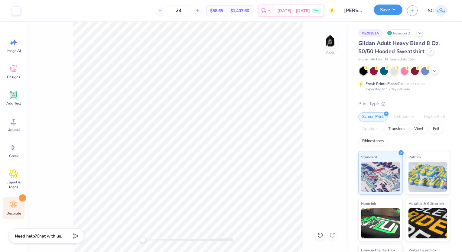
click at [385, 11] on button "Save" at bounding box center [388, 10] width 29 height 11
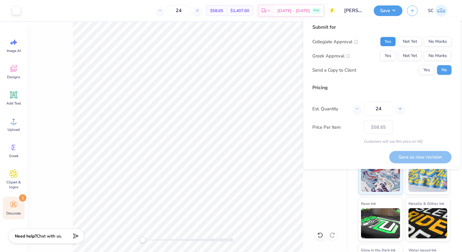
click at [388, 44] on button "Yes" at bounding box center [388, 42] width 16 height 10
click at [391, 56] on button "Yes" at bounding box center [388, 56] width 16 height 10
click at [423, 70] on button "Yes" at bounding box center [427, 70] width 16 height 10
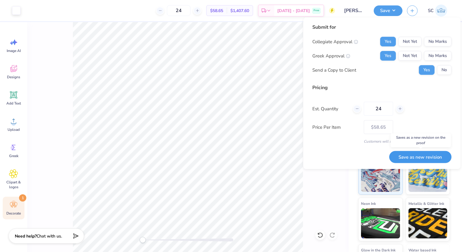
click at [428, 155] on button "Save as new revision" at bounding box center [420, 157] width 62 height 12
type input "$58.65"
